Goal: Information Seeking & Learning: Find specific page/section

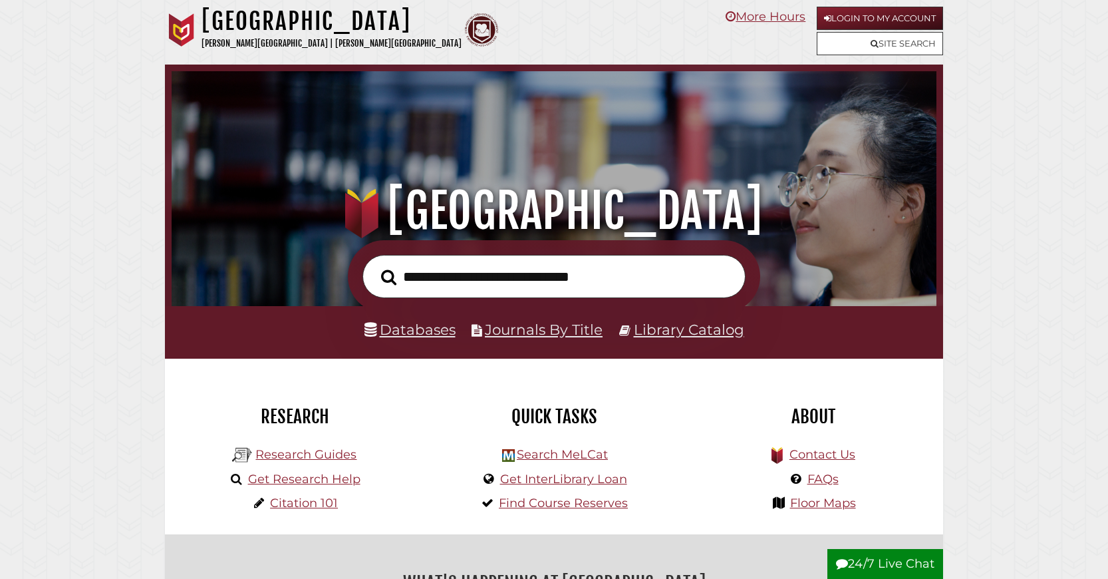
scroll to position [253, 758]
click at [504, 279] on input "text" at bounding box center [554, 276] width 383 height 43
click at [408, 338] on link "Databases" at bounding box center [410, 329] width 91 height 17
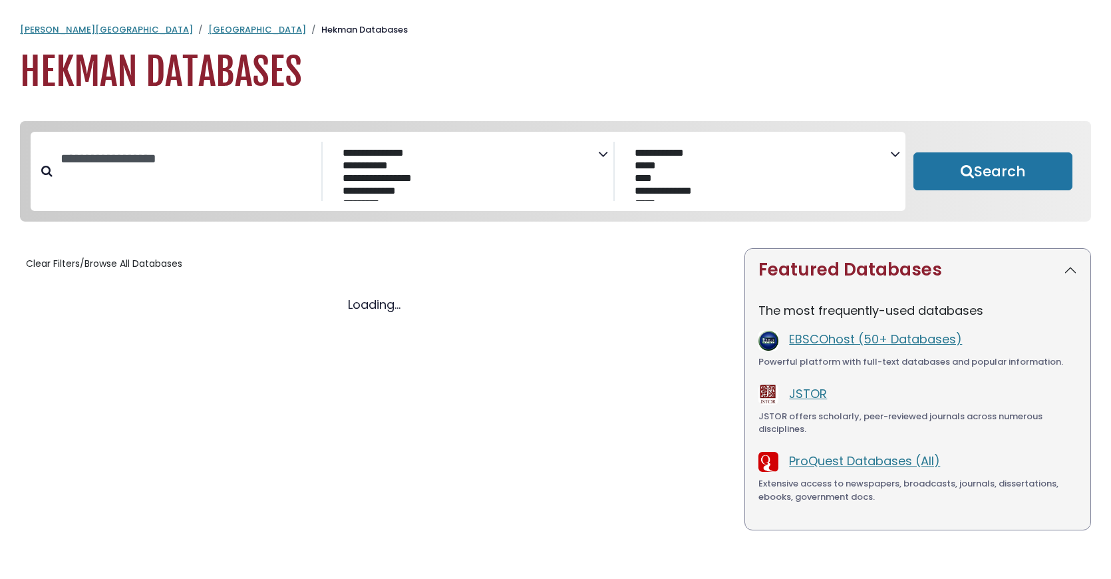
select select "Database Subject Filter"
select select "Database Vendors Filter"
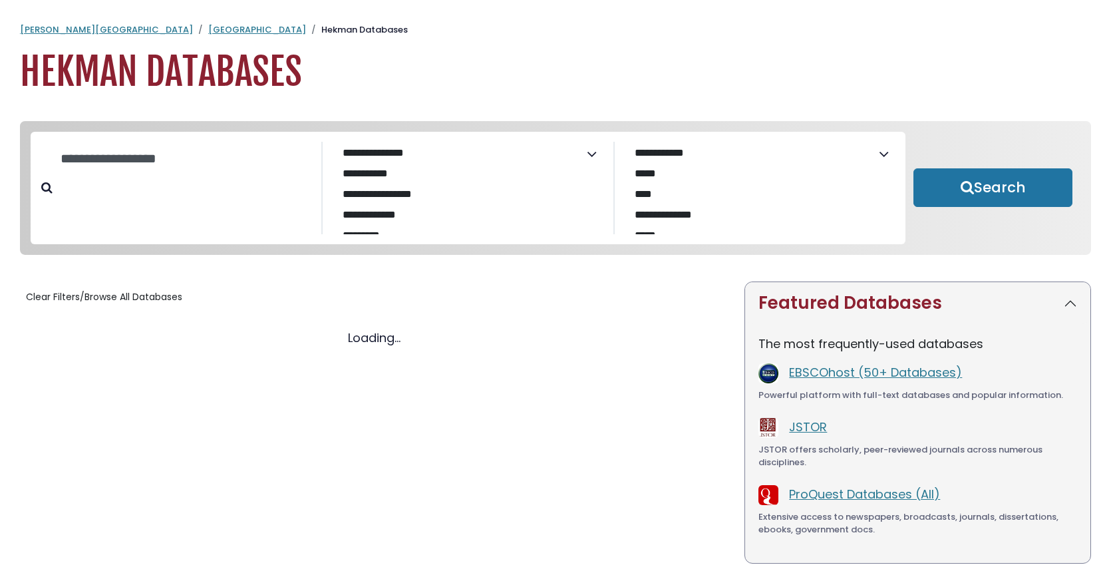
select select "Database Subject Filter"
select select "Database Vendors Filter"
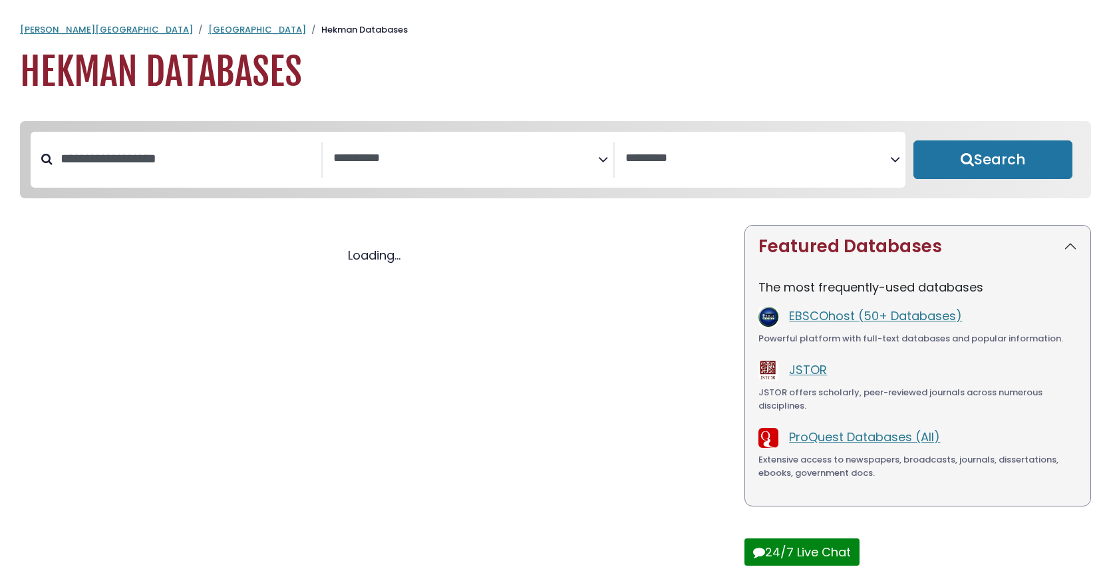
select select "Database Subject Filter"
select select "Database Vendors Filter"
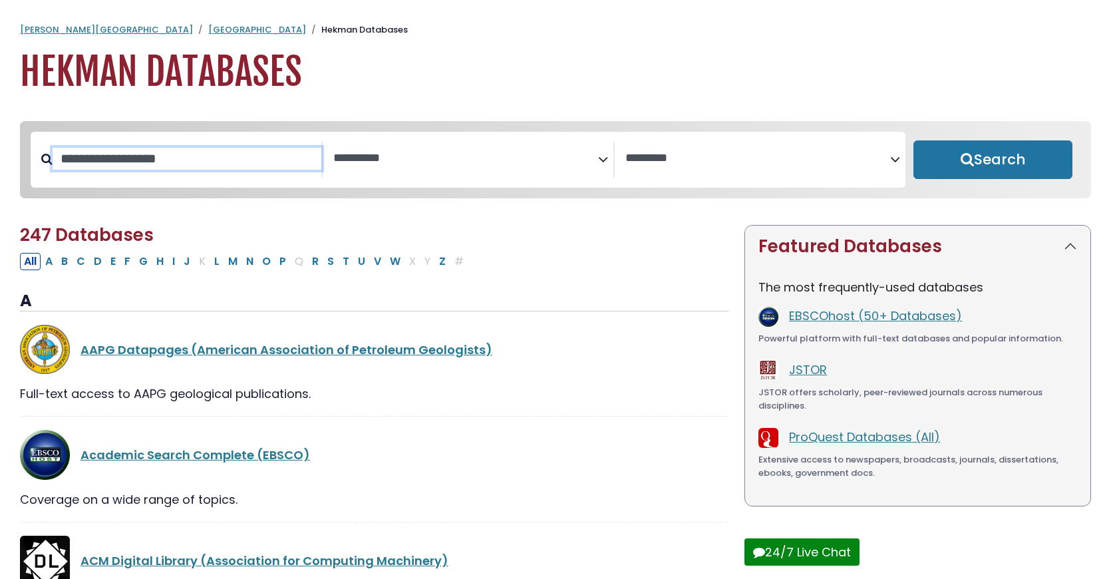
click at [101, 170] on input "Search database by title or keyword" at bounding box center [187, 159] width 269 height 22
type input "****"
click at [913, 140] on button "Search" at bounding box center [992, 159] width 159 height 39
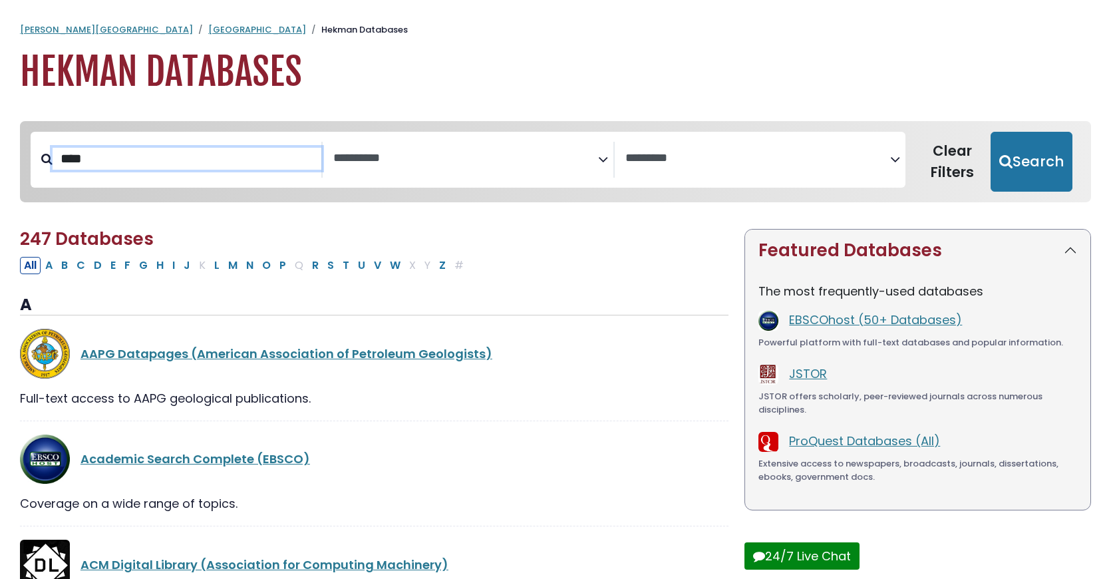
select select "Database Subject Filter"
select select "Database Vendors Filter"
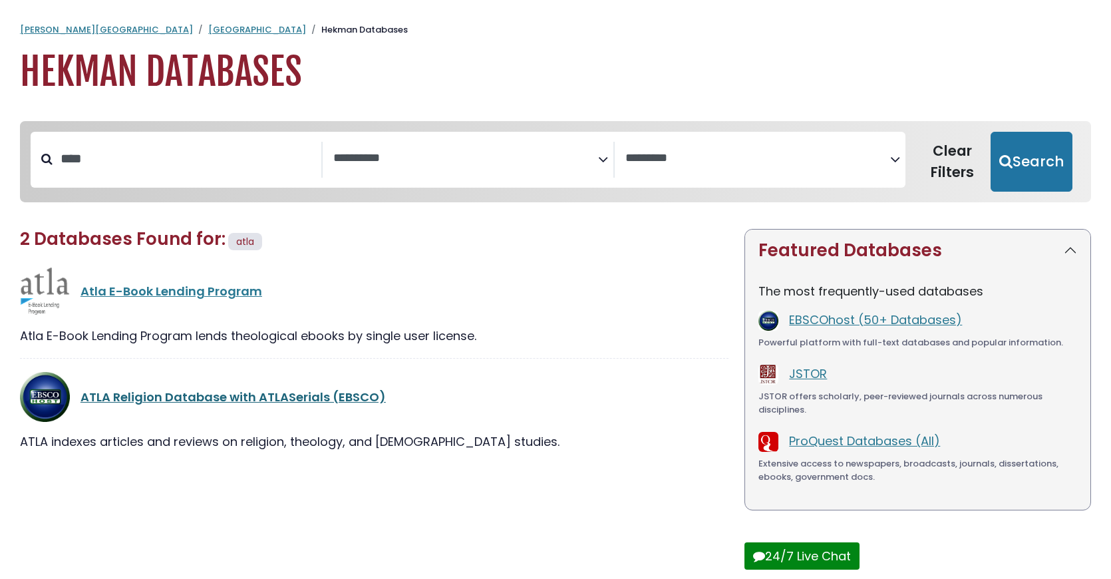
click at [164, 405] on link "ATLA Religion Database with ATLASerials (EBSCO)" at bounding box center [232, 397] width 305 height 17
select select "Database Subject Filter"
select select "Database Vendors Filter"
click at [212, 405] on link "ATLA Religion Database with ATLASerials (EBSCO)" at bounding box center [232, 397] width 305 height 17
select select "Database Subject Filter"
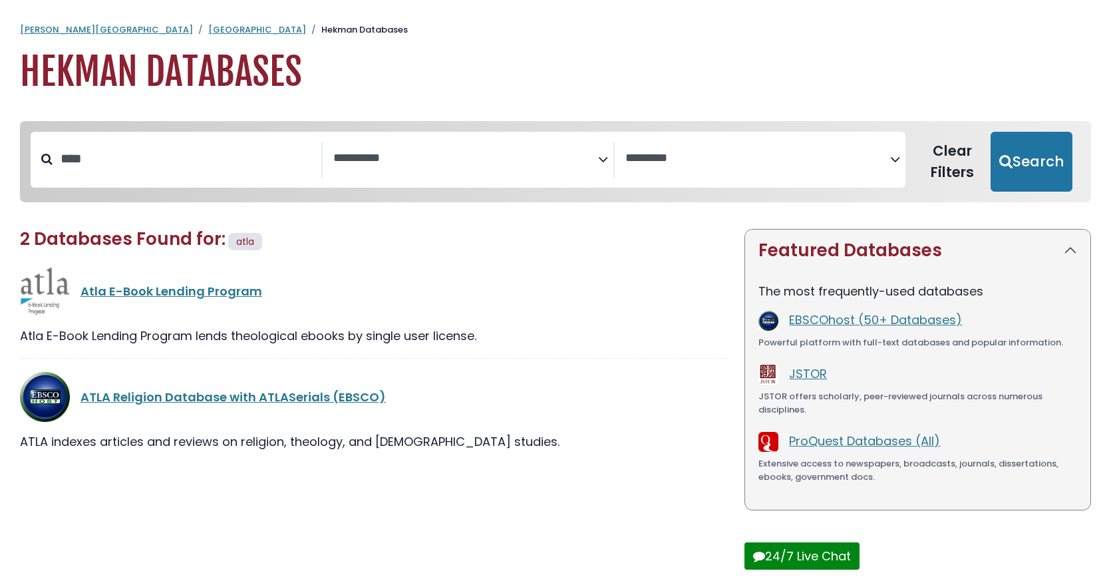
select select "Database Vendors Filter"
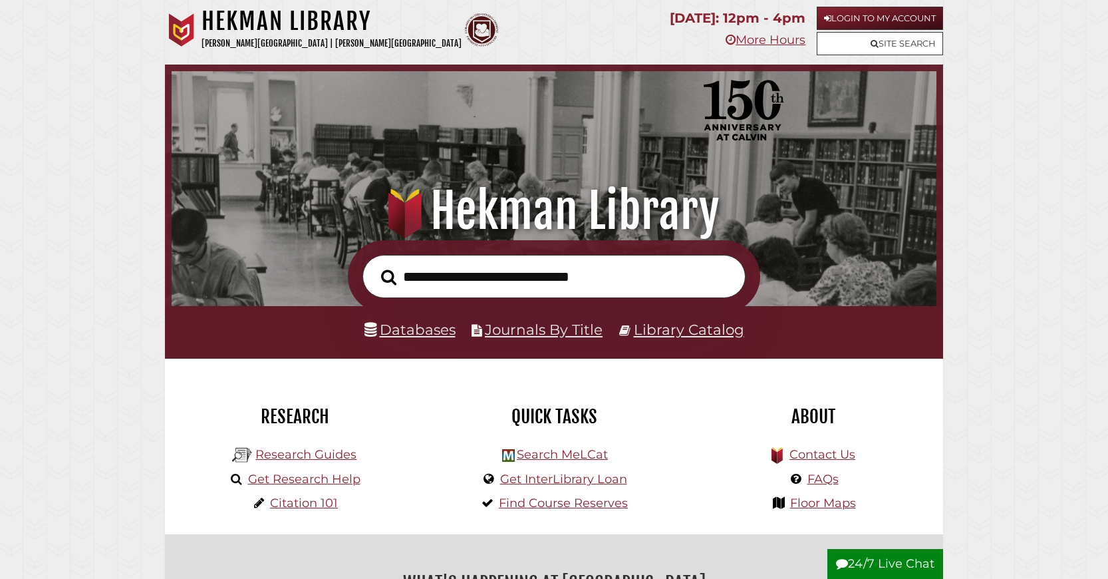
scroll to position [253, 758]
click at [423, 286] on input "text" at bounding box center [554, 276] width 383 height 43
type input "**********"
click at [375, 265] on button "Search" at bounding box center [389, 277] width 29 height 24
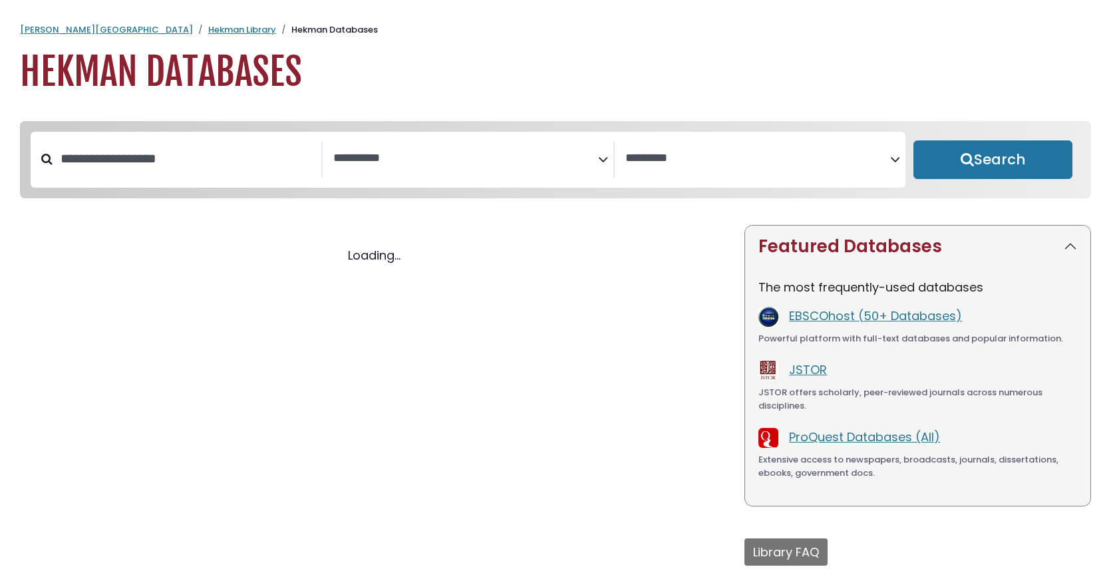
select select "Database Subject Filter"
select select "Database Vendors Filter"
select select "Database Subject Filter"
select select "Database Vendors Filter"
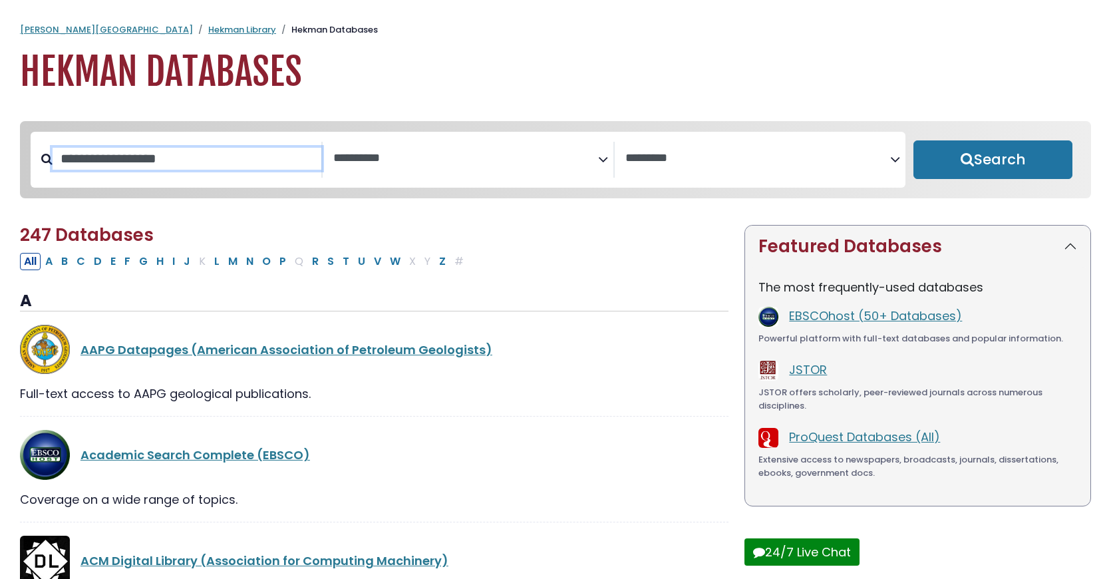
click at [224, 170] on input "Search database by title or keyword" at bounding box center [187, 159] width 269 height 22
type input "****"
click at [913, 140] on button "Search" at bounding box center [992, 159] width 159 height 39
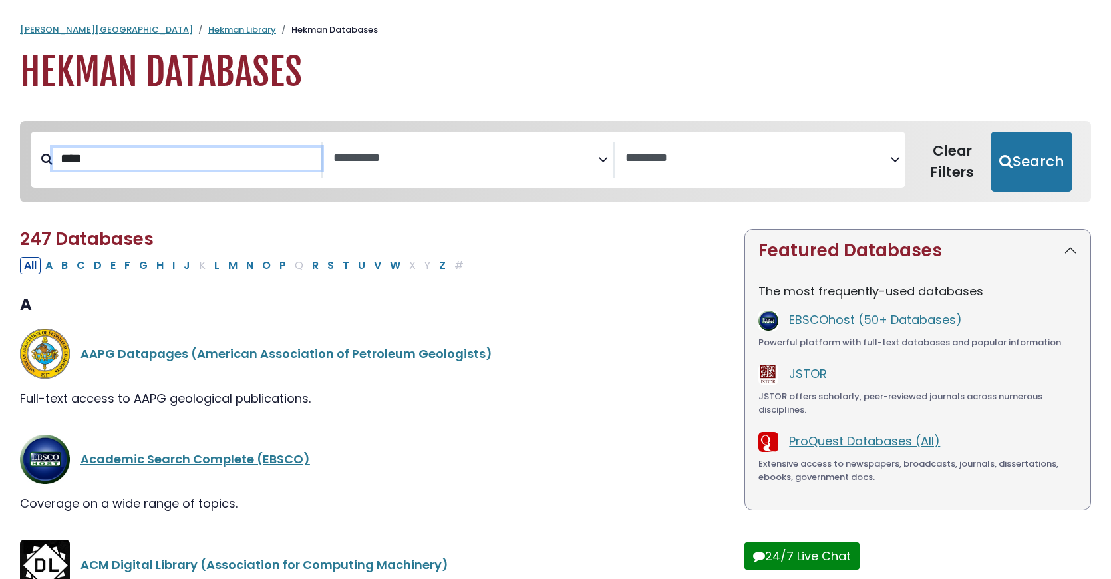
select select "Database Subject Filter"
select select "Database Vendors Filter"
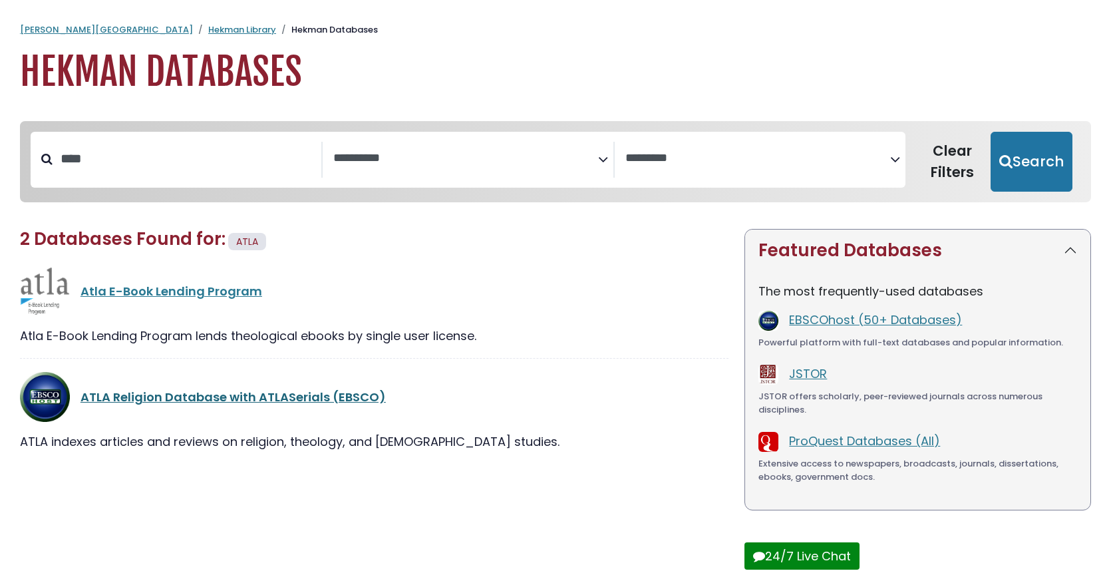
click at [200, 405] on link "ATLA Religion Database with ATLASerials (EBSCO)" at bounding box center [232, 397] width 305 height 17
